Goal: Entertainment & Leisure: Consume media (video, audio)

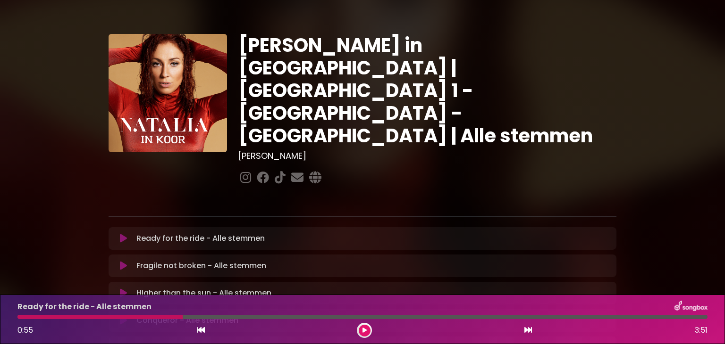
scroll to position [51, 0]
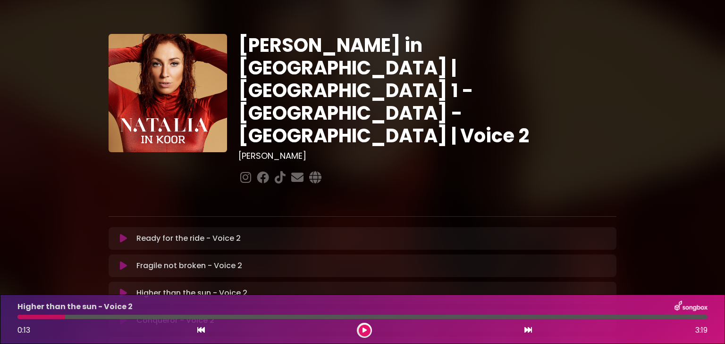
scroll to position [14, 0]
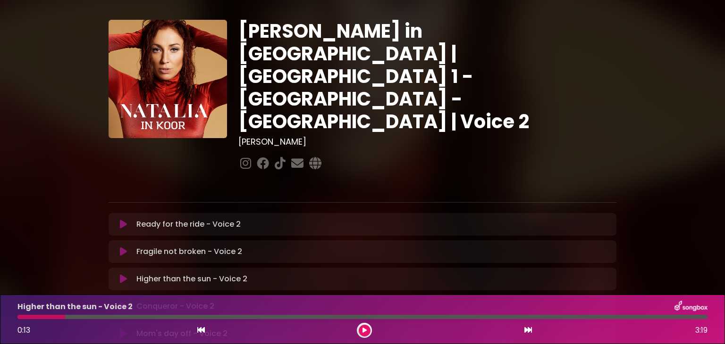
click at [160, 213] on div "Ready for the ride - Voice 2 Loading Track... Name" at bounding box center [362, 224] width 508 height 23
click at [118, 220] on button at bounding box center [123, 224] width 18 height 9
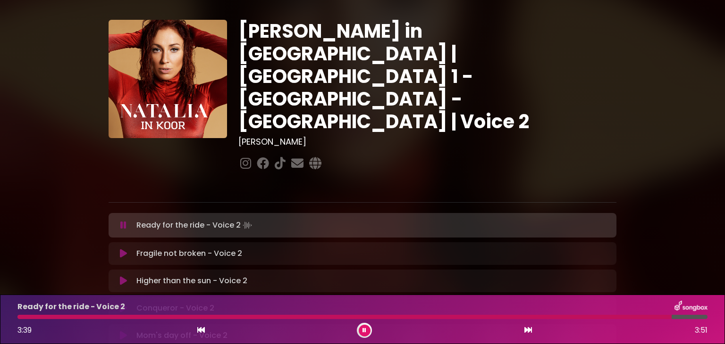
click at [359, 330] on button at bounding box center [364, 331] width 12 height 12
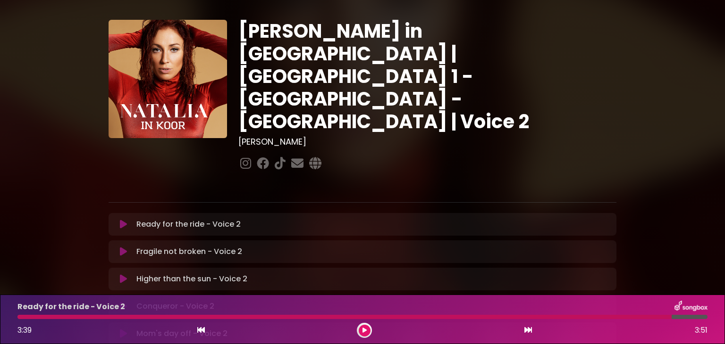
click at [22, 318] on div at bounding box center [344, 317] width 654 height 4
click at [363, 332] on icon at bounding box center [364, 331] width 4 height 6
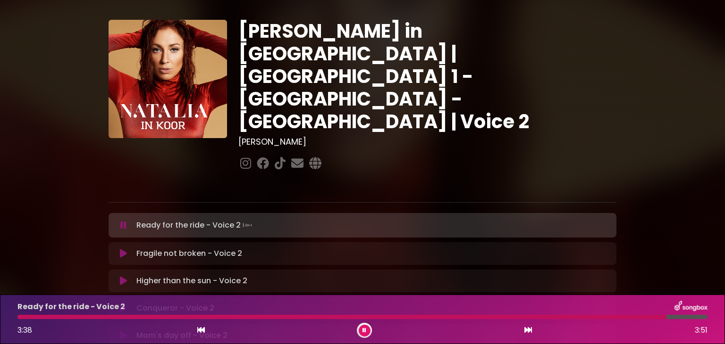
click at [367, 330] on button at bounding box center [364, 331] width 12 height 12
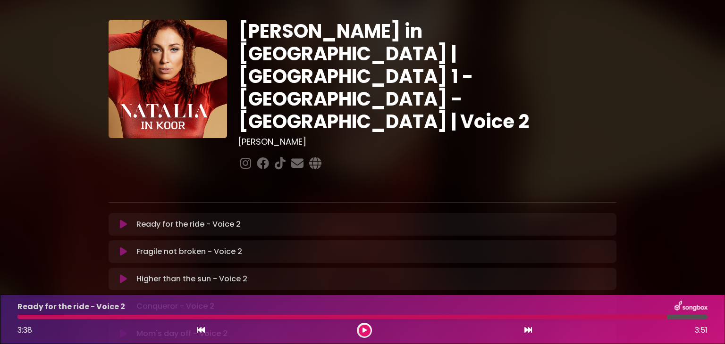
click at [43, 318] on div at bounding box center [341, 317] width 649 height 4
click at [361, 323] on div "3:38 3:51" at bounding box center [362, 330] width 701 height 15
click at [363, 332] on icon at bounding box center [364, 331] width 4 height 6
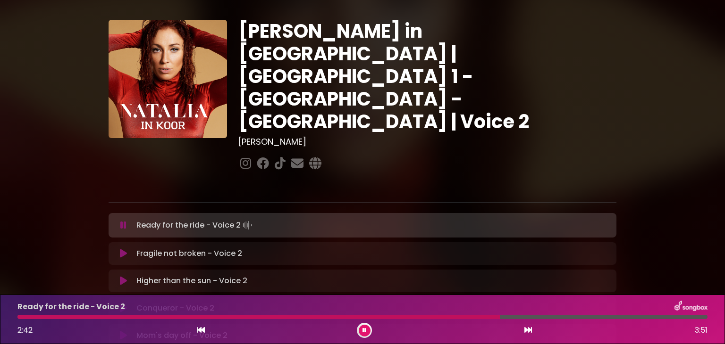
click at [365, 328] on icon at bounding box center [364, 331] width 4 height 6
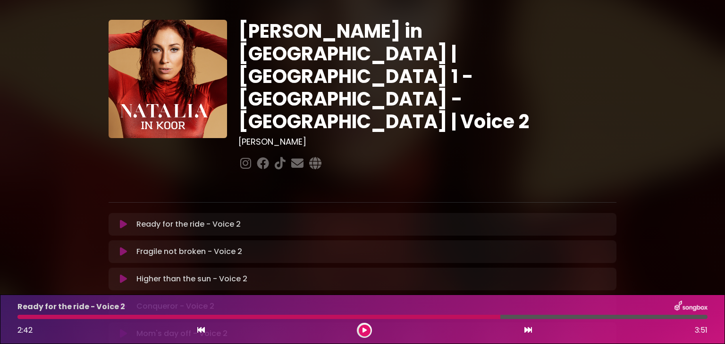
click at [19, 318] on div at bounding box center [258, 317] width 483 height 4
click at [366, 332] on button at bounding box center [364, 331] width 12 height 12
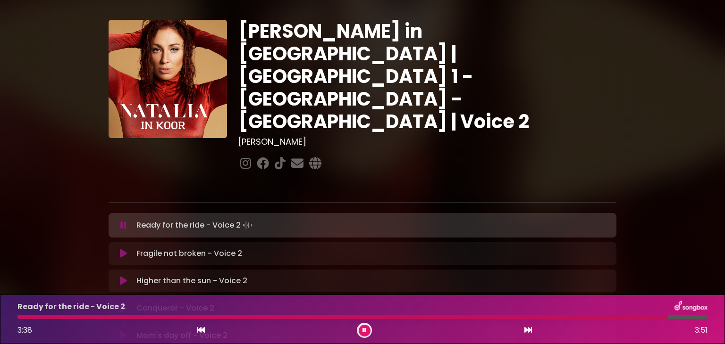
click at [366, 332] on button at bounding box center [364, 331] width 12 height 12
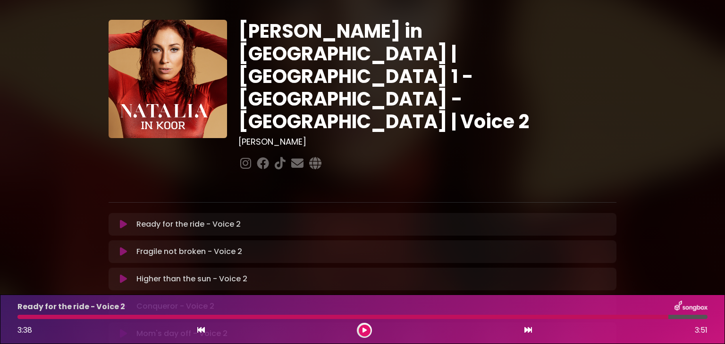
click at [41, 319] on div "Ready for the ride - Voice 2 3:38 3:51" at bounding box center [362, 319] width 701 height 37
click at [364, 326] on button at bounding box center [364, 331] width 12 height 12
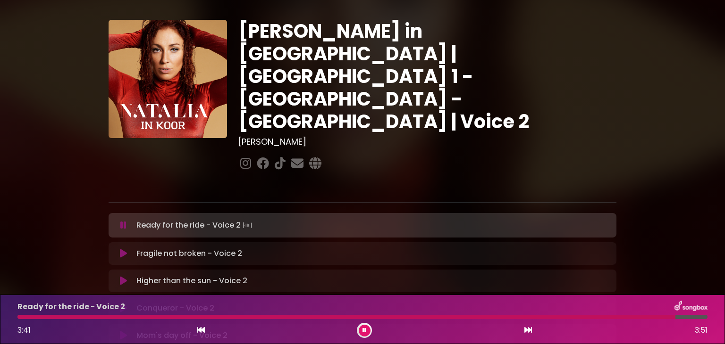
click at [364, 326] on button at bounding box center [364, 331] width 12 height 12
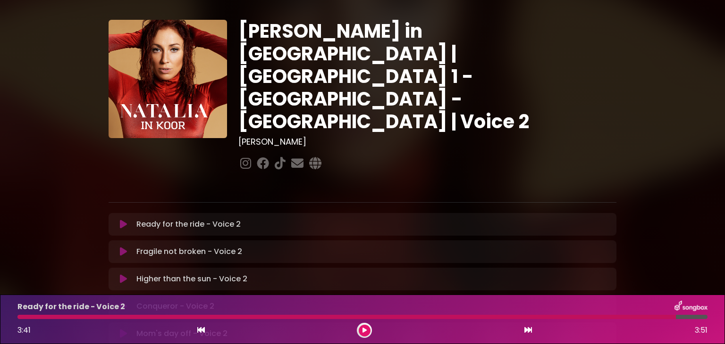
click at [55, 318] on div at bounding box center [346, 317] width 658 height 4
click at [365, 331] on icon at bounding box center [364, 331] width 4 height 6
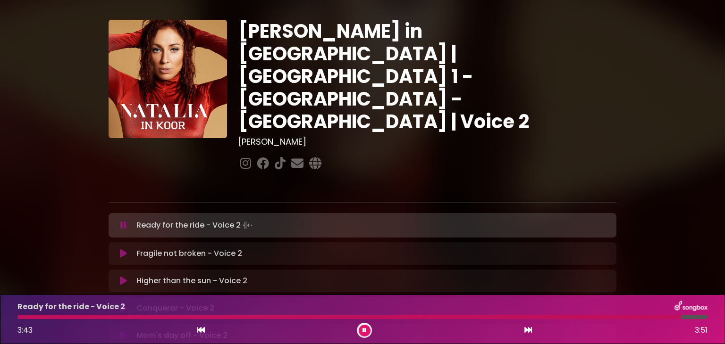
click at [361, 331] on button at bounding box center [364, 331] width 12 height 12
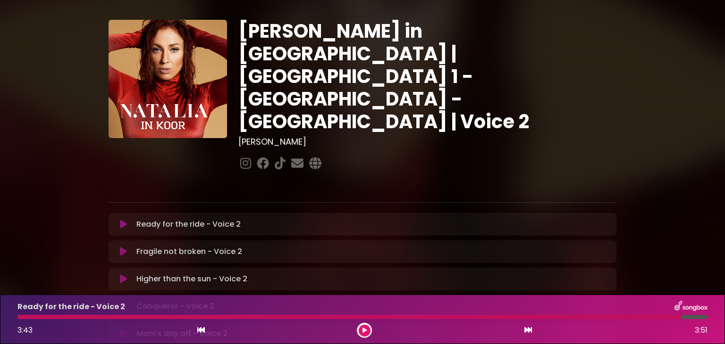
click at [362, 331] on icon at bounding box center [364, 331] width 4 height 6
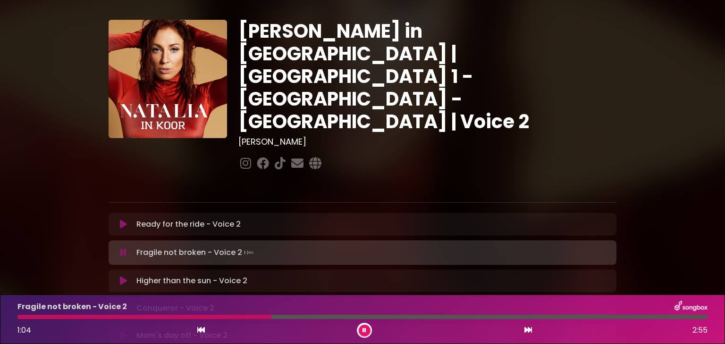
click at [362, 331] on button at bounding box center [364, 331] width 12 height 12
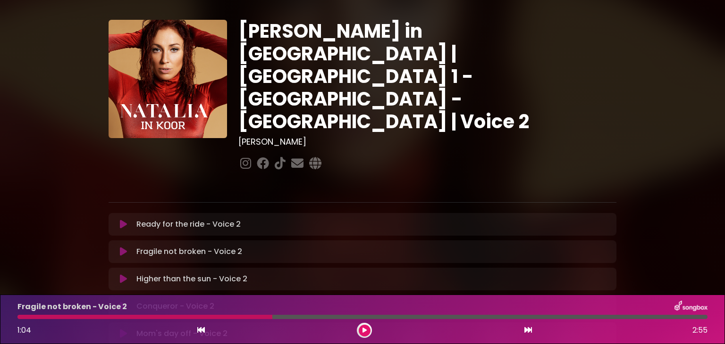
click at [21, 319] on div "Fragile not broken - Voice 2 1:04 2:55" at bounding box center [362, 319] width 701 height 37
click at [19, 319] on div "Fragile not broken - Voice 2 1:04 2:55" at bounding box center [362, 319] width 701 height 37
click at [365, 332] on icon at bounding box center [364, 331] width 4 height 6
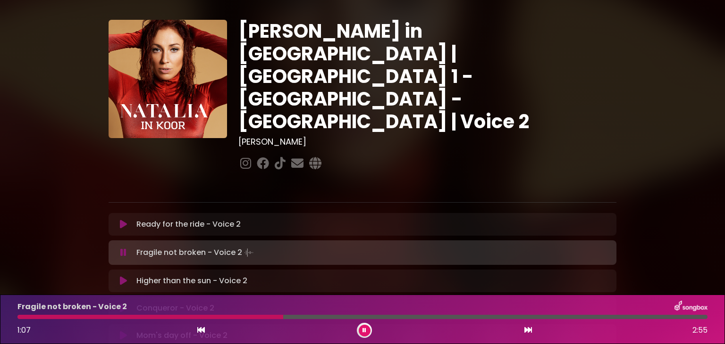
click at [361, 330] on button at bounding box center [364, 331] width 12 height 12
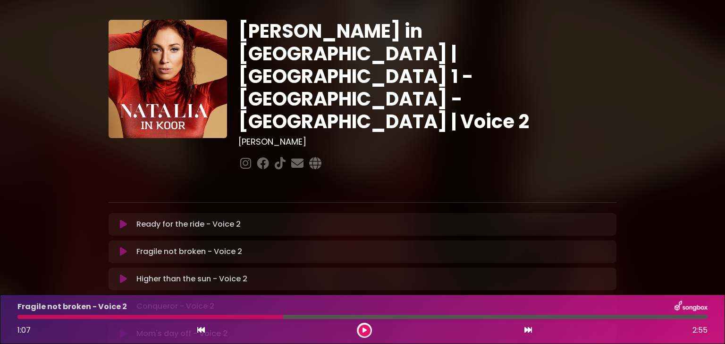
click at [20, 318] on div at bounding box center [150, 317] width 266 height 4
click at [362, 329] on icon at bounding box center [364, 331] width 4 height 6
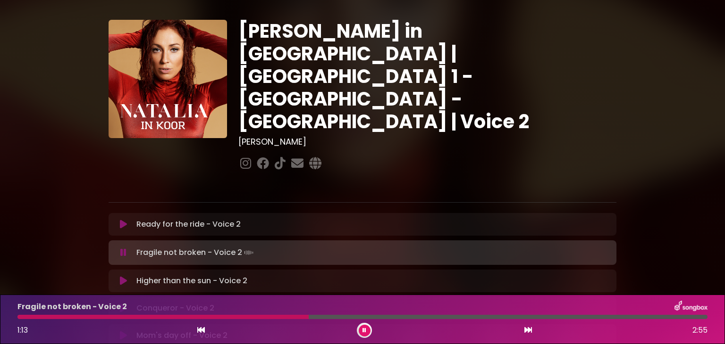
click at [359, 303] on div "Conqueror - Voice 2 Loading Track..." at bounding box center [372, 308] width 478 height 11
click at [355, 302] on div "Fragile not broken - Voice 2" at bounding box center [362, 307] width 701 height 12
click at [300, 335] on div "1:18 2:55" at bounding box center [362, 330] width 701 height 15
click at [360, 333] on button at bounding box center [364, 331] width 12 height 12
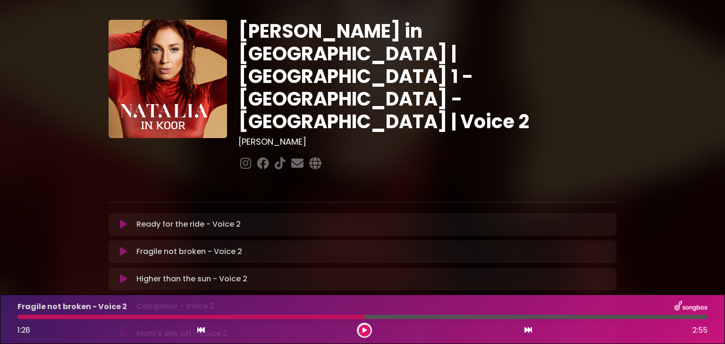
click at [19, 318] on div at bounding box center [190, 317] width 347 height 4
click at [364, 332] on icon at bounding box center [364, 331] width 4 height 6
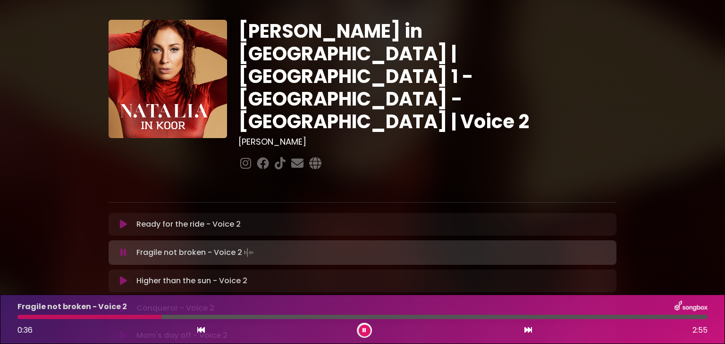
click at [360, 333] on button at bounding box center [364, 331] width 12 height 12
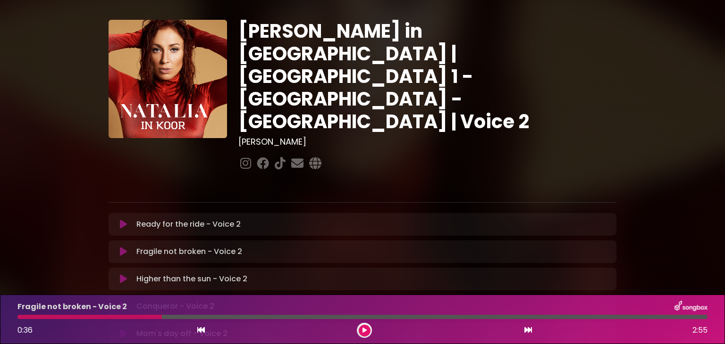
click at [20, 318] on div at bounding box center [89, 317] width 144 height 4
click at [362, 328] on icon at bounding box center [364, 331] width 4 height 6
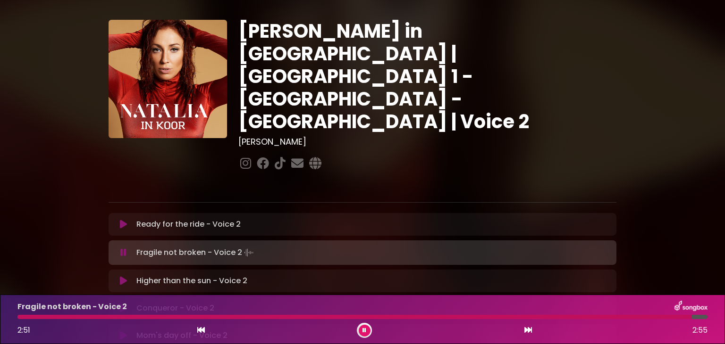
click at [362, 328] on button at bounding box center [364, 331] width 12 height 12
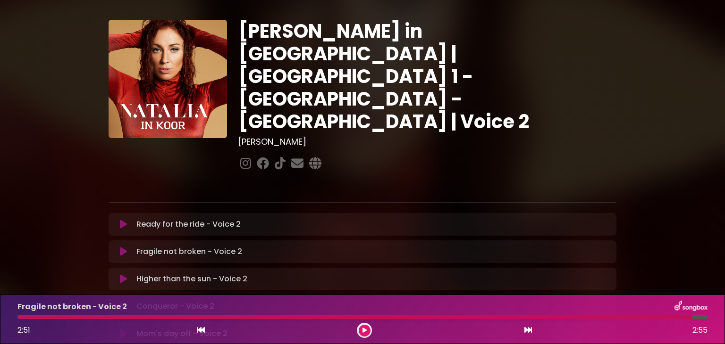
click at [21, 314] on div "Fragile not broken - Voice 2 2:51 2:55" at bounding box center [362, 319] width 701 height 37
click at [22, 319] on div at bounding box center [354, 317] width 675 height 4
click at [361, 331] on button at bounding box center [364, 331] width 12 height 12
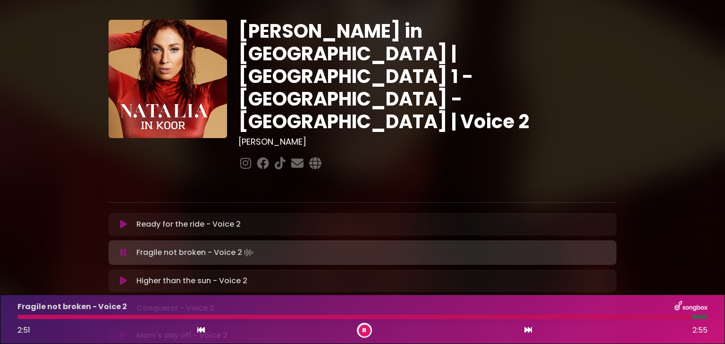
click at [365, 332] on icon at bounding box center [364, 331] width 4 height 6
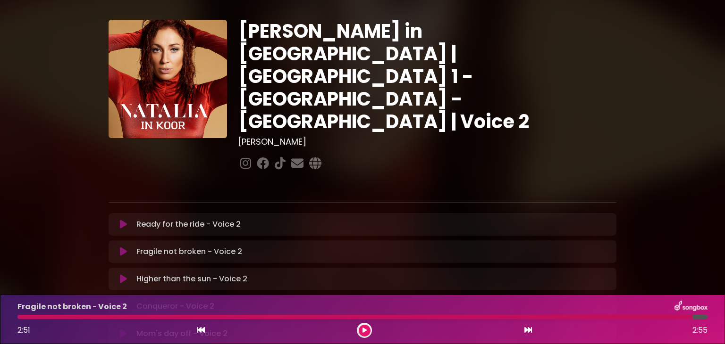
click at [22, 319] on div at bounding box center [354, 317] width 675 height 4
click at [362, 328] on icon at bounding box center [364, 331] width 4 height 6
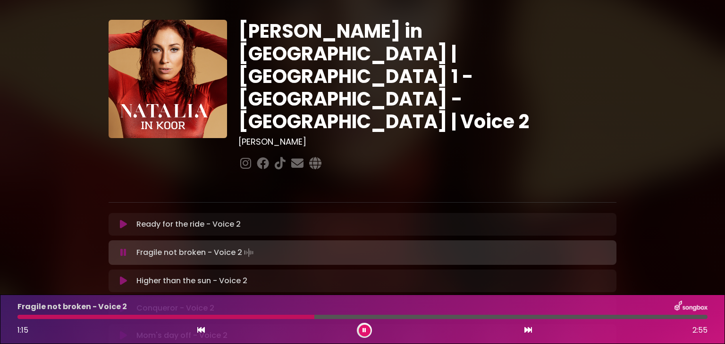
click at [362, 329] on icon at bounding box center [364, 331] width 4 height 6
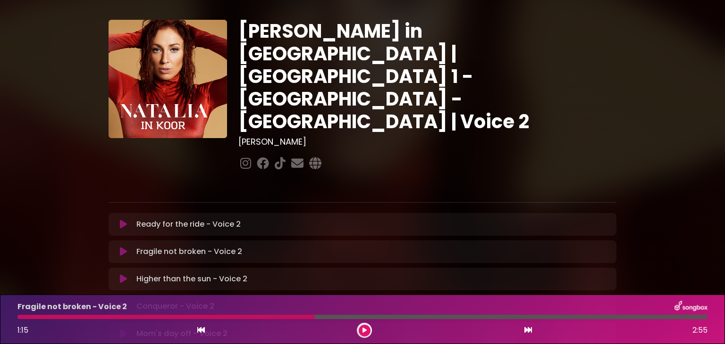
click at [19, 320] on div "Fragile not broken - Voice 2 1:15 2:55" at bounding box center [362, 319] width 701 height 37
click at [364, 330] on icon at bounding box center [364, 331] width 4 height 6
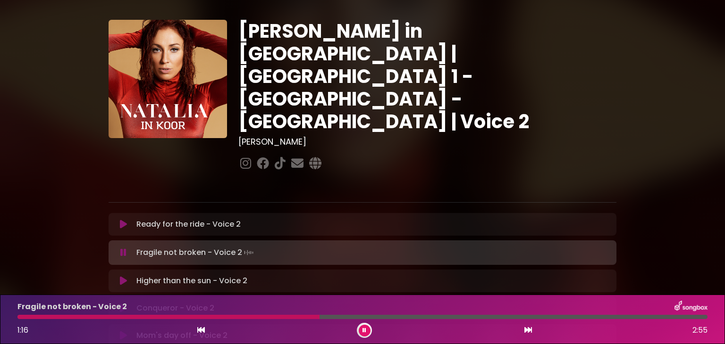
click at [364, 330] on icon at bounding box center [364, 331] width 4 height 6
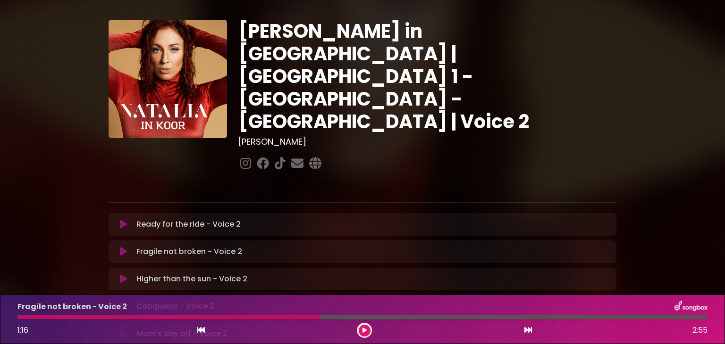
click at [19, 317] on div at bounding box center [168, 317] width 302 height 4
click at [361, 330] on button at bounding box center [364, 331] width 12 height 12
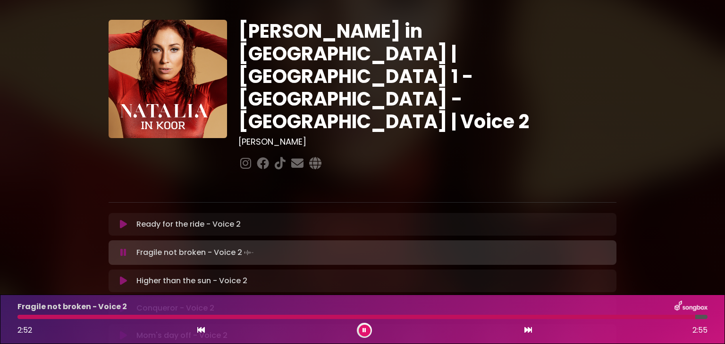
click at [365, 331] on icon at bounding box center [364, 331] width 4 height 6
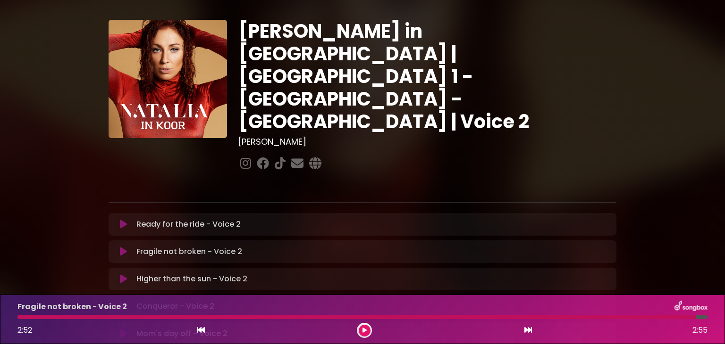
click at [21, 319] on div "Fragile not broken - Voice 2 2:52 2:55" at bounding box center [362, 319] width 701 height 37
click at [362, 329] on icon at bounding box center [364, 331] width 4 height 6
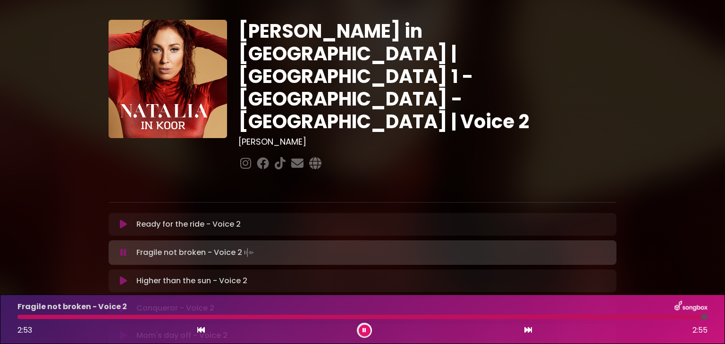
click at [362, 329] on button at bounding box center [364, 331] width 12 height 12
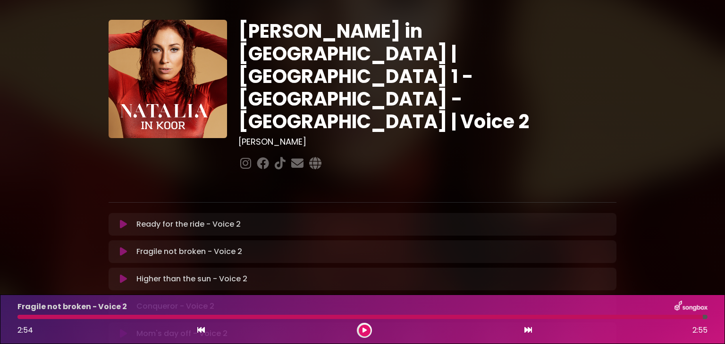
click at [21, 321] on div "Fragile not broken - Voice 2 2:54 2:55" at bounding box center [362, 319] width 701 height 37
click at [19, 317] on div at bounding box center [359, 317] width 685 height 4
click at [359, 330] on button at bounding box center [364, 331] width 12 height 12
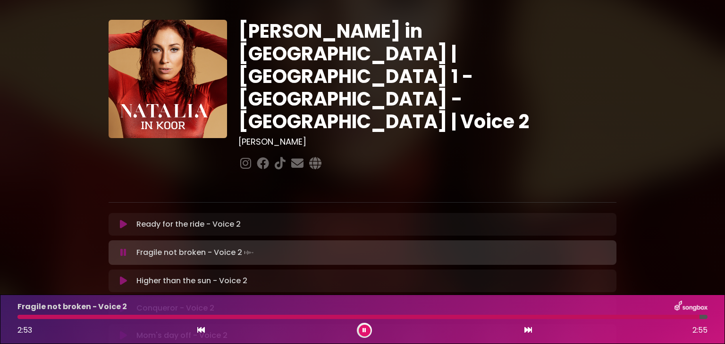
click at [359, 330] on button at bounding box center [364, 331] width 12 height 12
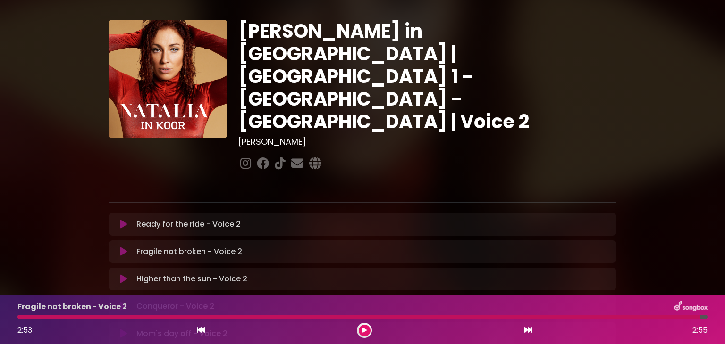
click at [21, 318] on div at bounding box center [358, 317] width 682 height 4
click at [366, 329] on button at bounding box center [364, 331] width 12 height 12
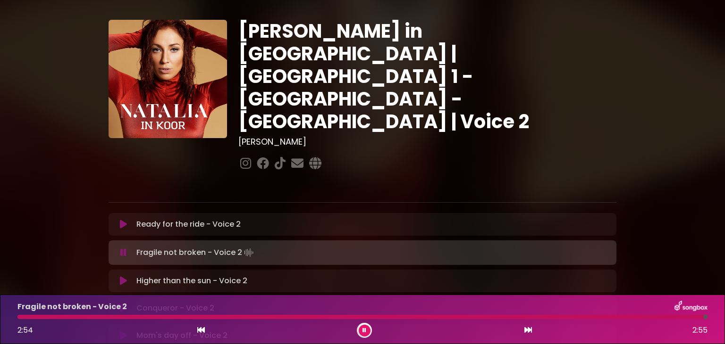
click at [358, 325] on button at bounding box center [364, 331] width 12 height 12
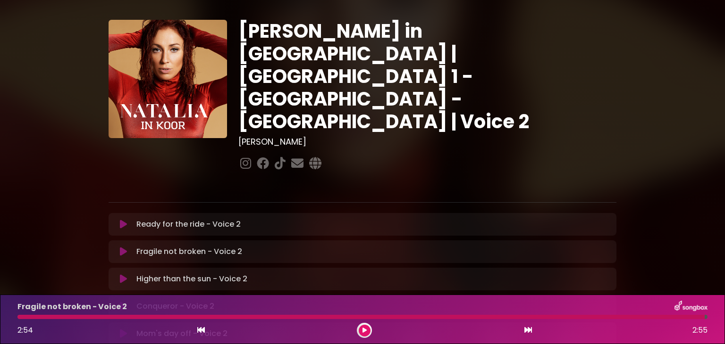
click at [366, 329] on button at bounding box center [364, 331] width 12 height 12
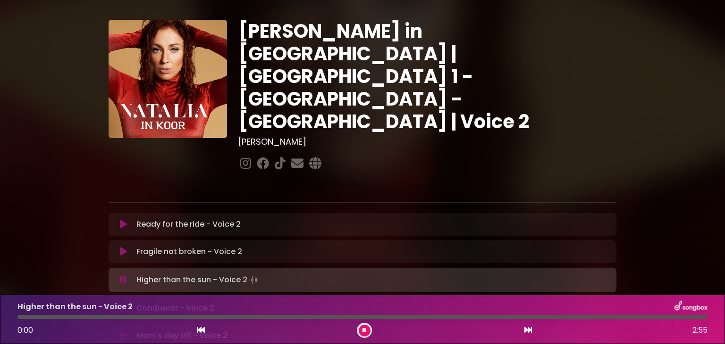
click at [366, 329] on button at bounding box center [364, 331] width 12 height 12
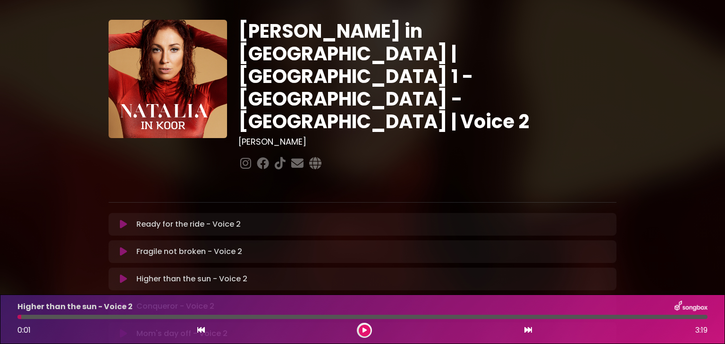
click at [124, 247] on icon at bounding box center [123, 251] width 7 height 9
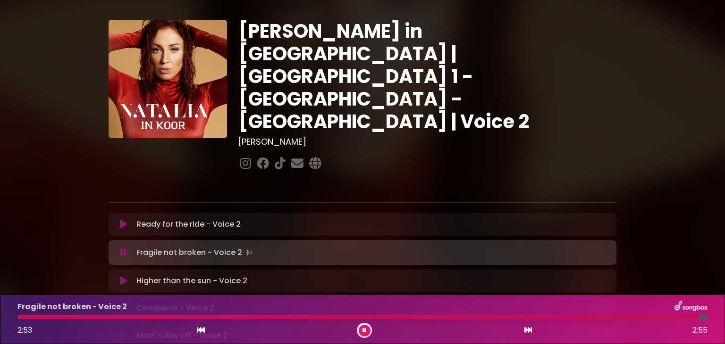
click at [362, 334] on button at bounding box center [364, 331] width 12 height 12
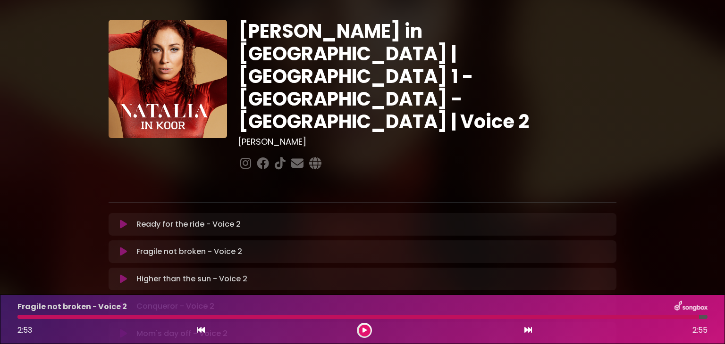
click at [21, 320] on div "Fragile not broken - Voice 2 2:53 2:55" at bounding box center [362, 319] width 701 height 37
click at [21, 319] on div "Fragile not broken - Voice 2 2:53 2:55" at bounding box center [362, 319] width 701 height 37
click at [362, 336] on button at bounding box center [364, 331] width 12 height 12
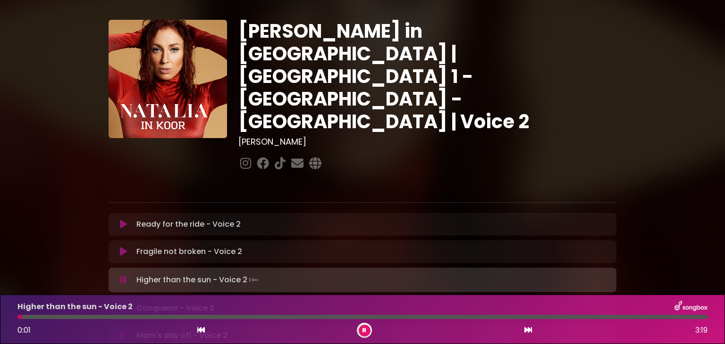
click at [120, 247] on icon at bounding box center [123, 251] width 7 height 9
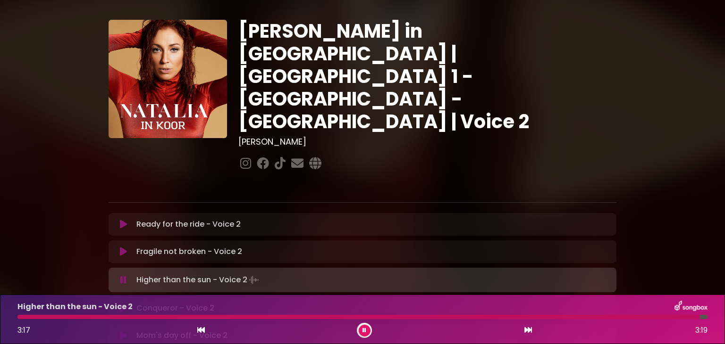
click at [366, 332] on icon at bounding box center [364, 331] width 4 height 6
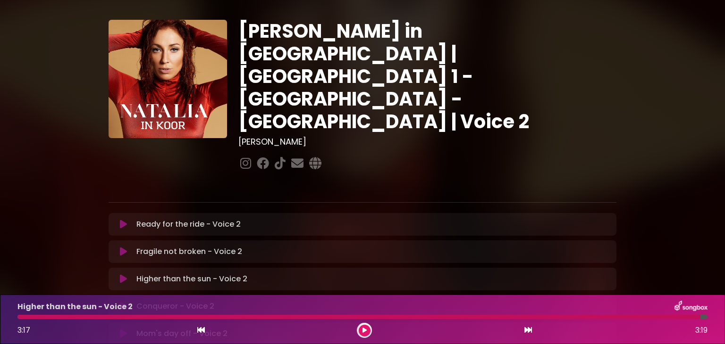
click at [366, 332] on icon at bounding box center [364, 331] width 4 height 6
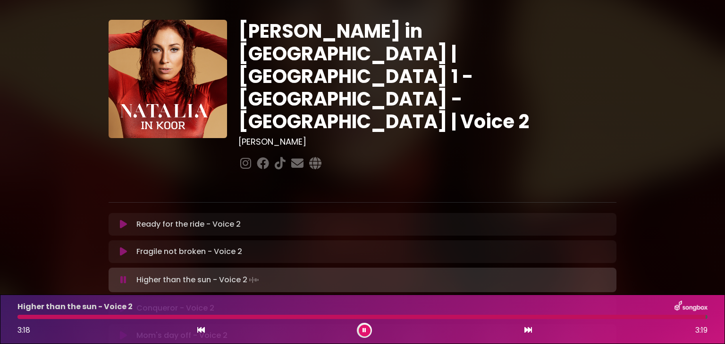
click at [73, 253] on div "Natalia in Koor | Antwerpen 1 - Gent - Leuven | Voice 2 Hans Primusz ×" at bounding box center [362, 276] width 623 height 558
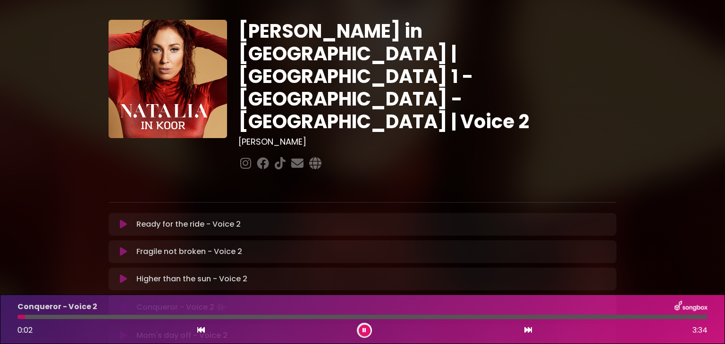
click at [366, 329] on button at bounding box center [364, 331] width 12 height 12
click at [123, 275] on icon at bounding box center [123, 279] width 7 height 9
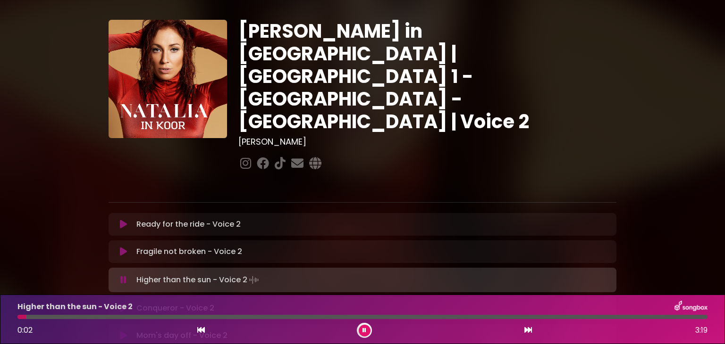
click at [364, 328] on icon at bounding box center [364, 331] width 4 height 6
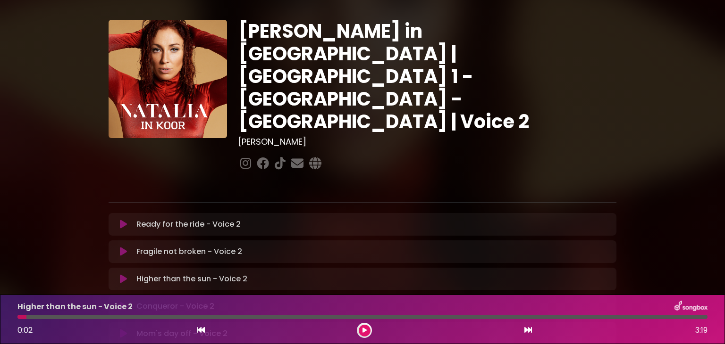
click at [366, 330] on icon at bounding box center [364, 331] width 4 height 6
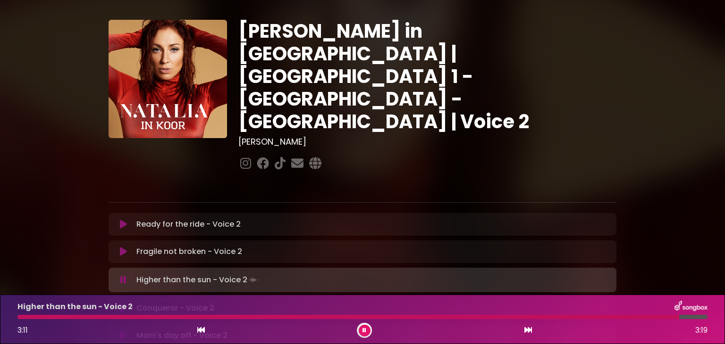
click at [361, 331] on button at bounding box center [364, 331] width 12 height 12
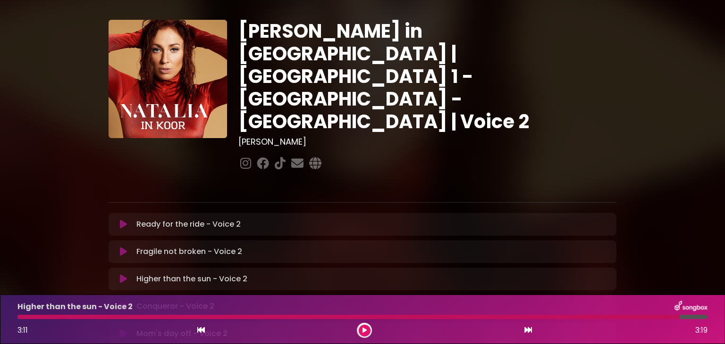
click at [20, 319] on div at bounding box center [348, 317] width 662 height 4
click at [21, 320] on div "Higher than the sun - Voice 2 3:11 3:19" at bounding box center [362, 319] width 701 height 37
click at [360, 333] on button at bounding box center [364, 331] width 12 height 12
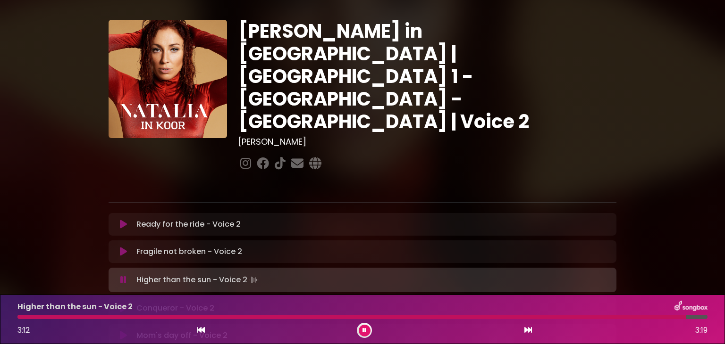
click at [21, 323] on div "3:12 3:19" at bounding box center [362, 330] width 701 height 15
click at [21, 319] on div at bounding box center [353, 317] width 672 height 4
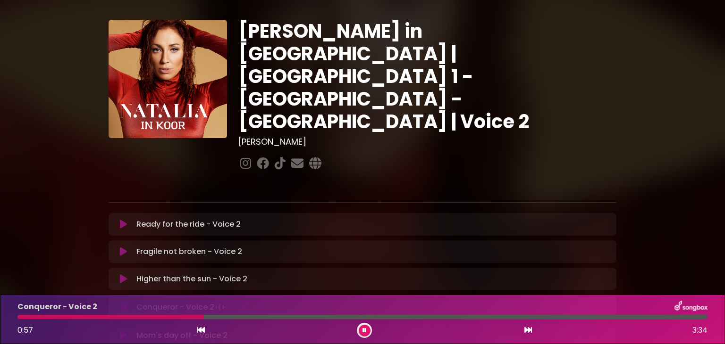
click at [125, 318] on div at bounding box center [110, 317] width 186 height 4
click at [125, 318] on div at bounding box center [362, 317] width 690 height 4
click at [150, 321] on div "Conqueror - Voice 2 0:55 3:34" at bounding box center [362, 319] width 701 height 37
click at [148, 319] on div "Conqueror - Voice 2 0:57 3:34" at bounding box center [362, 319] width 701 height 37
click at [150, 321] on div "Conqueror - Voice 2 1:00 3:34" at bounding box center [362, 319] width 701 height 37
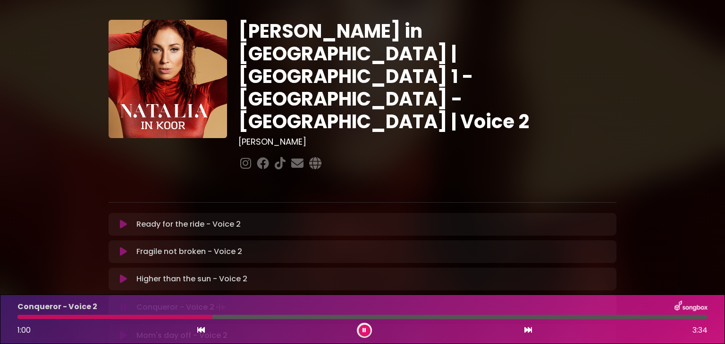
click at [150, 321] on div "Conqueror - Voice 2 1:00 3:34" at bounding box center [362, 319] width 701 height 37
click at [149, 316] on div at bounding box center [83, 317] width 132 height 4
click at [151, 321] on div "Conqueror - Voice 2 0:55 3:34" at bounding box center [362, 319] width 701 height 37
click at [150, 319] on div "Conqueror - Voice 2 0:56 3:34" at bounding box center [362, 319] width 701 height 37
click at [152, 317] on div at bounding box center [108, 317] width 183 height 4
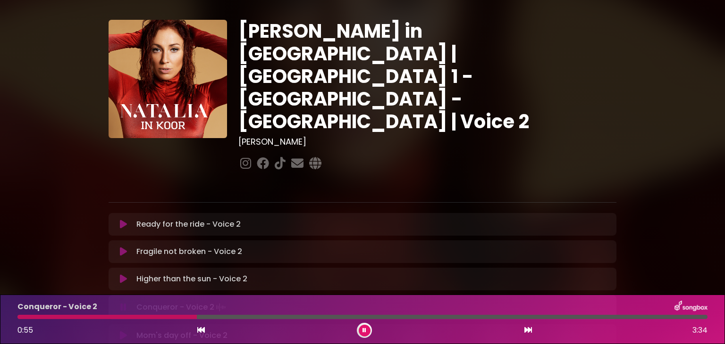
click at [151, 317] on div at bounding box center [106, 317] width 179 height 4
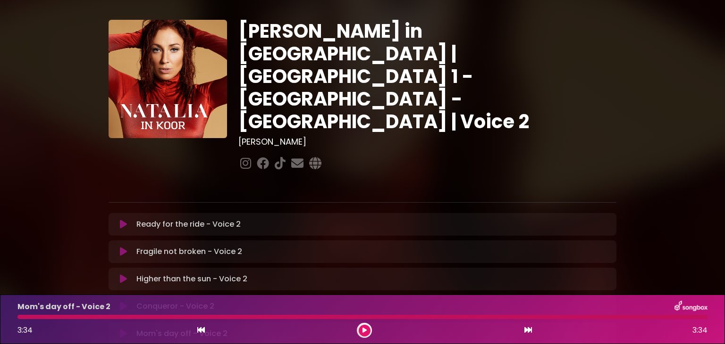
click at [124, 302] on icon at bounding box center [123, 306] width 7 height 9
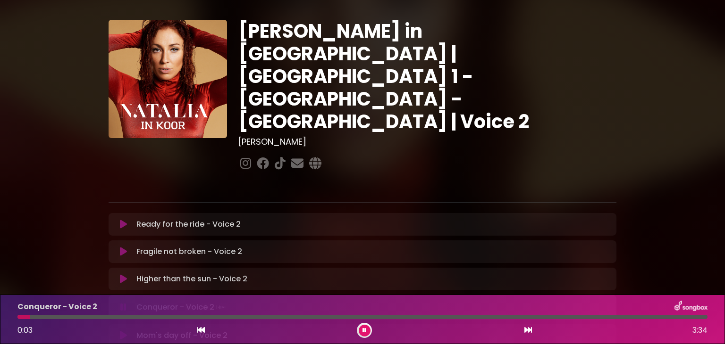
click at [132, 306] on div "Conqueror - Voice 2" at bounding box center [362, 307] width 701 height 12
click at [360, 334] on button at bounding box center [364, 331] width 12 height 12
click at [124, 301] on div "Conqueror - Voice 2 Loading Track..." at bounding box center [362, 306] width 496 height 11
click at [122, 302] on icon at bounding box center [123, 306] width 7 height 9
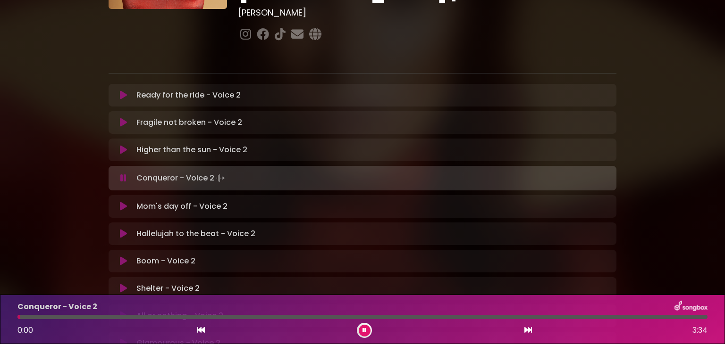
scroll to position [112, 0]
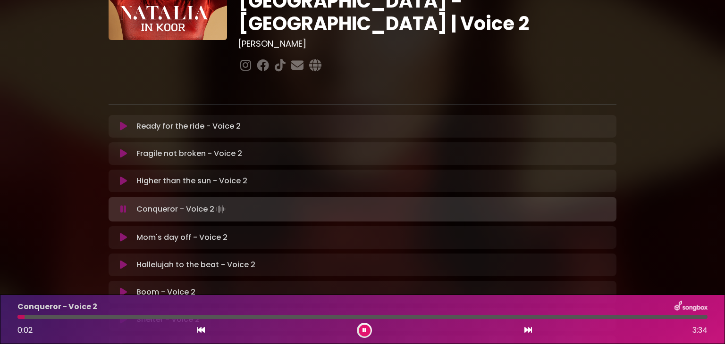
click at [361, 333] on button at bounding box center [364, 331] width 12 height 12
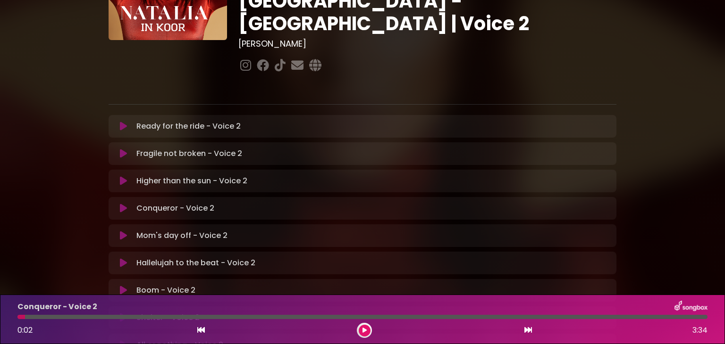
click at [361, 333] on button at bounding box center [364, 331] width 12 height 12
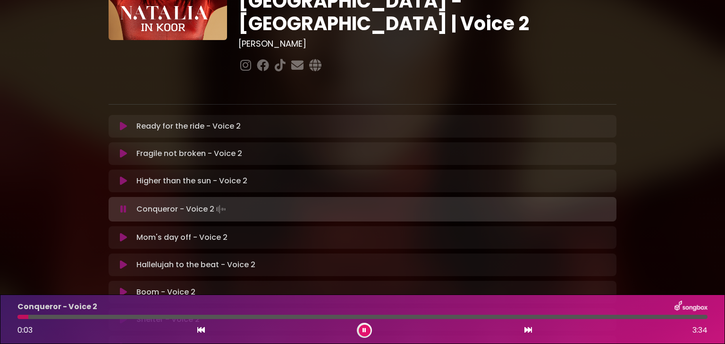
click at [361, 333] on button at bounding box center [364, 331] width 12 height 12
